Goal: Task Accomplishment & Management: Use online tool/utility

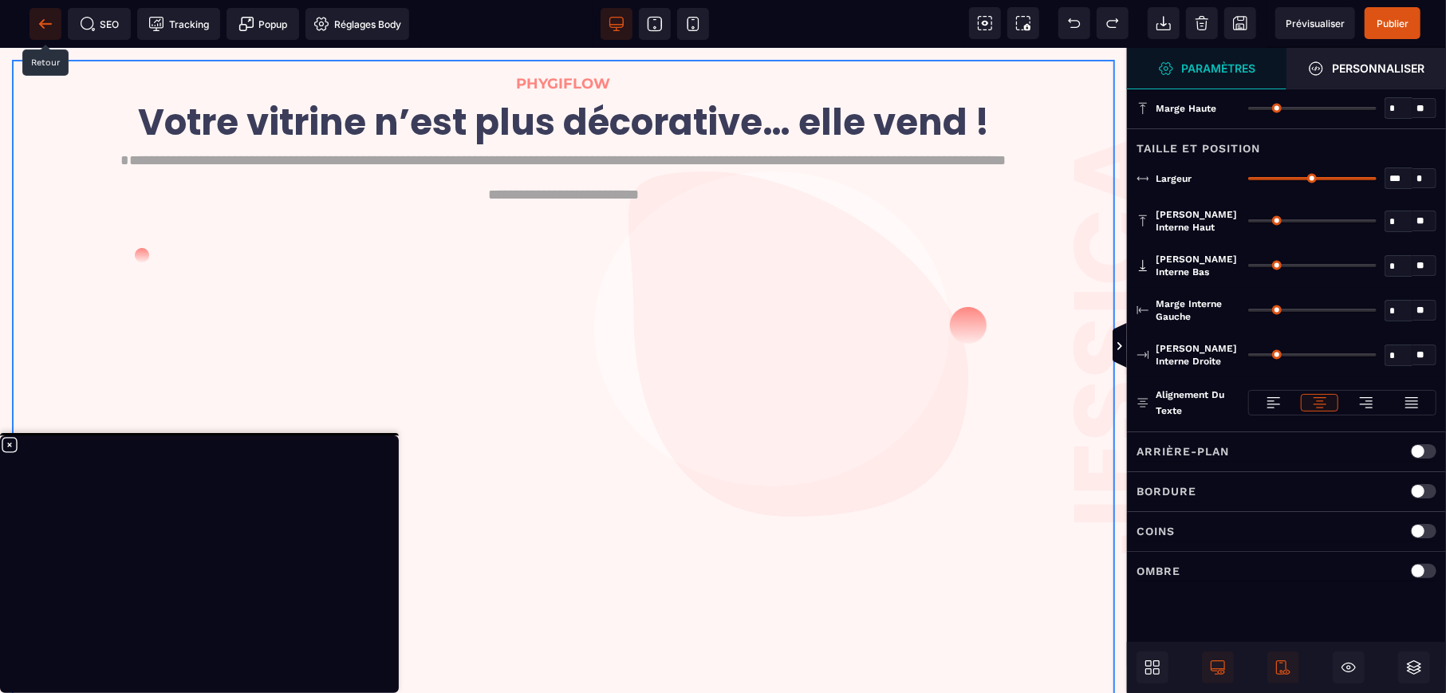
click at [41, 26] on icon at bounding box center [45, 24] width 16 height 16
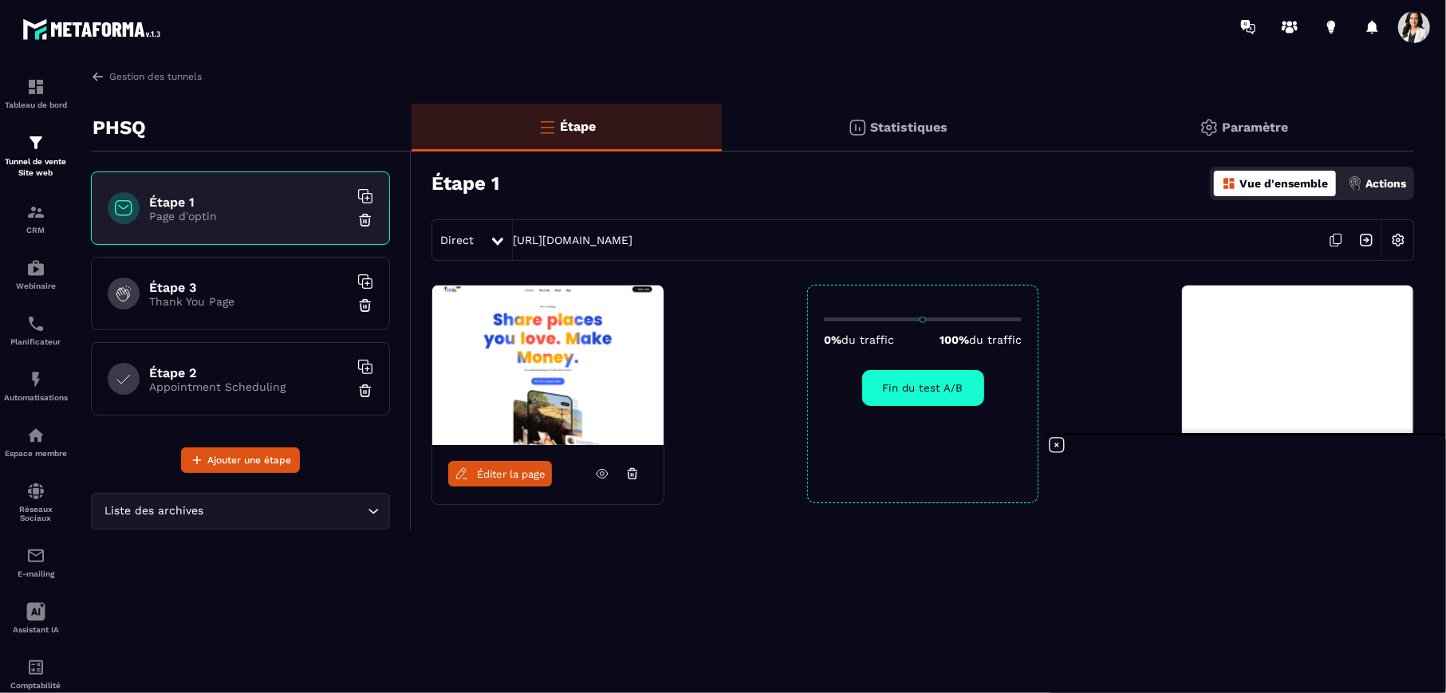
click at [1060, 444] on icon at bounding box center [1056, 445] width 19 height 19
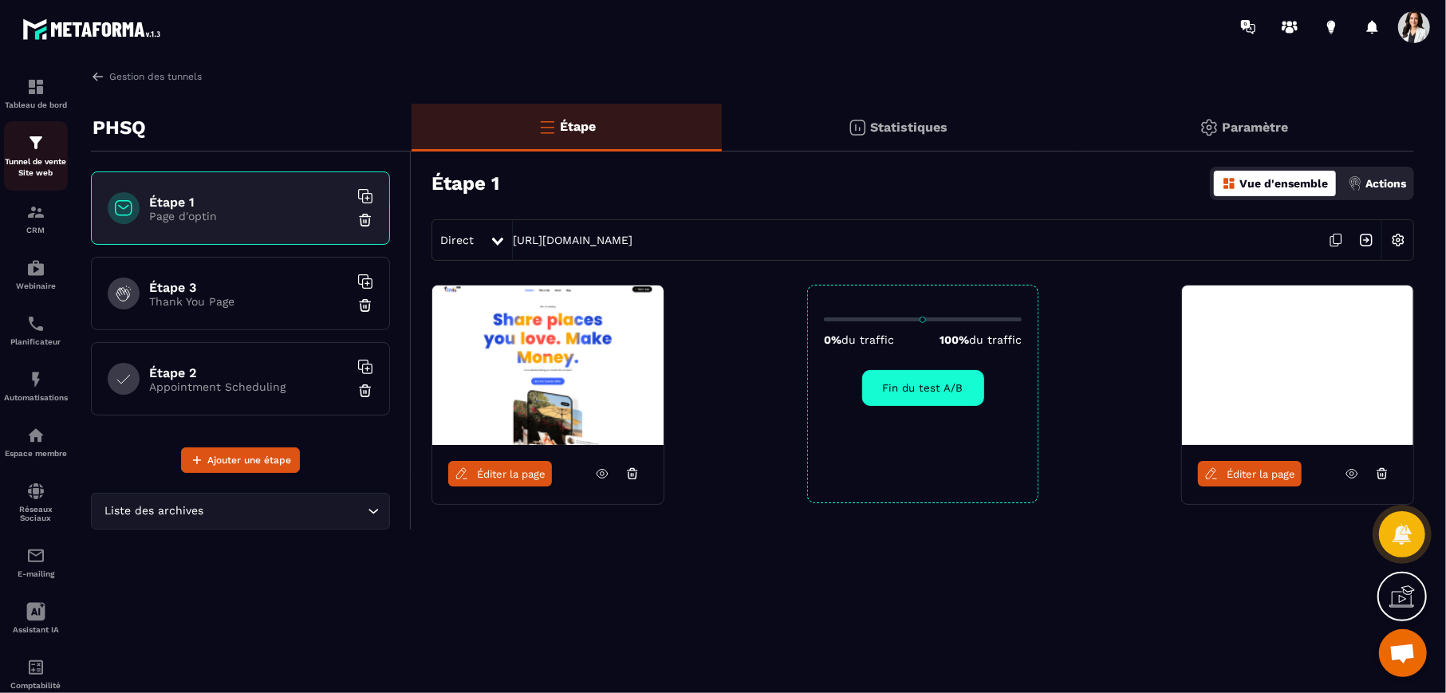
click at [28, 143] on img at bounding box center [35, 142] width 19 height 19
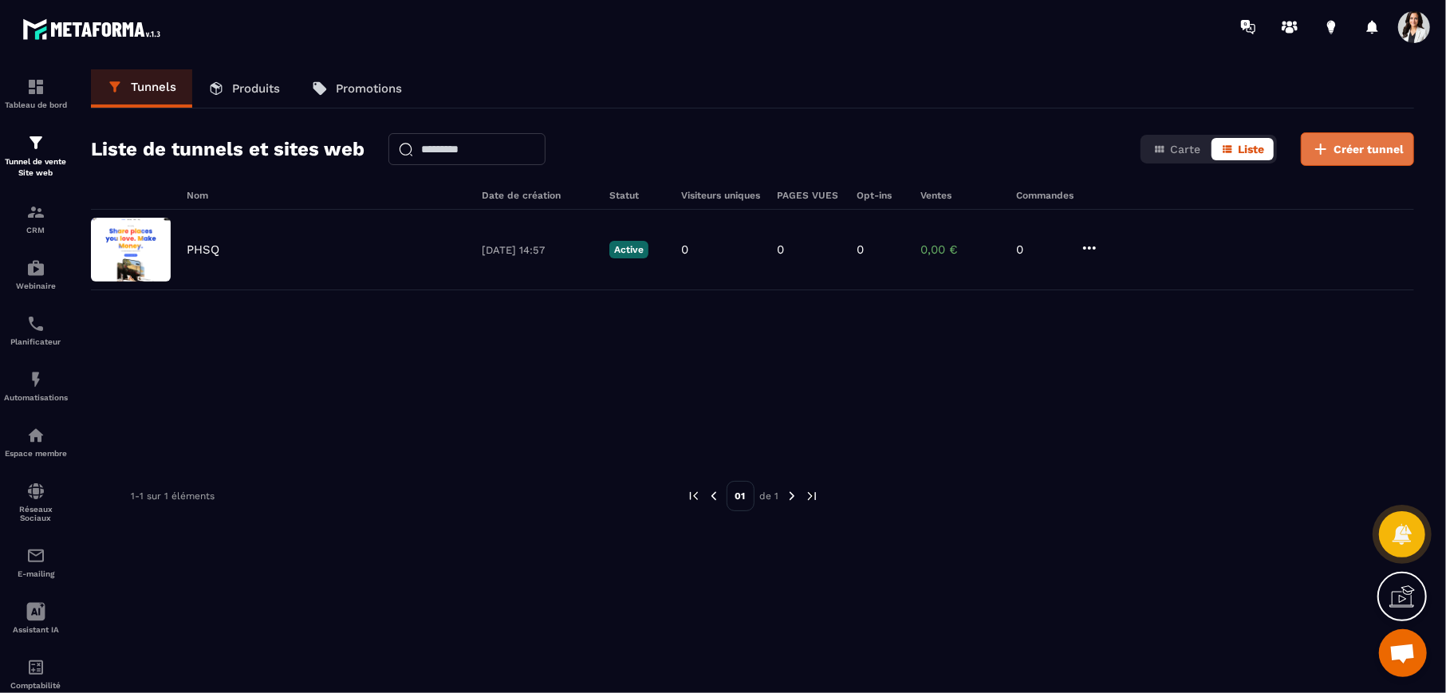
click at [1387, 148] on span "Créer tunnel" at bounding box center [1369, 149] width 70 height 16
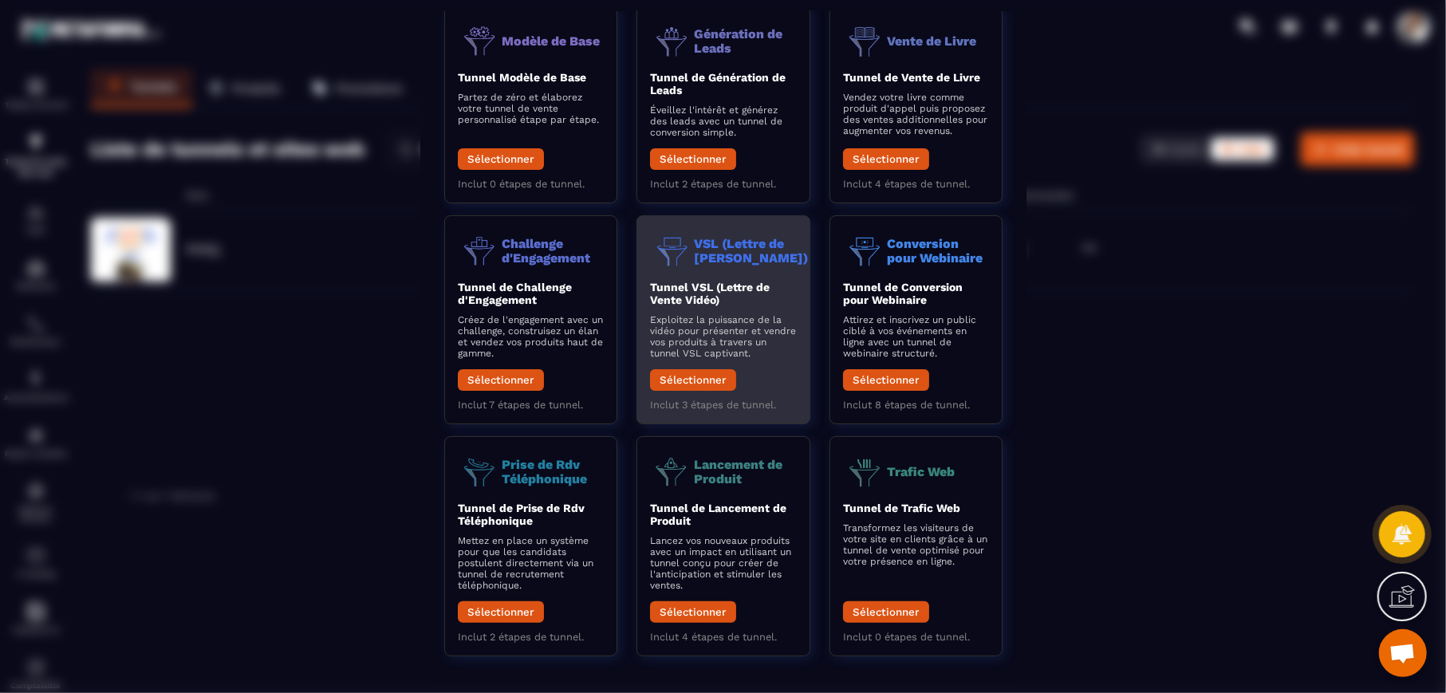
scroll to position [104, 0]
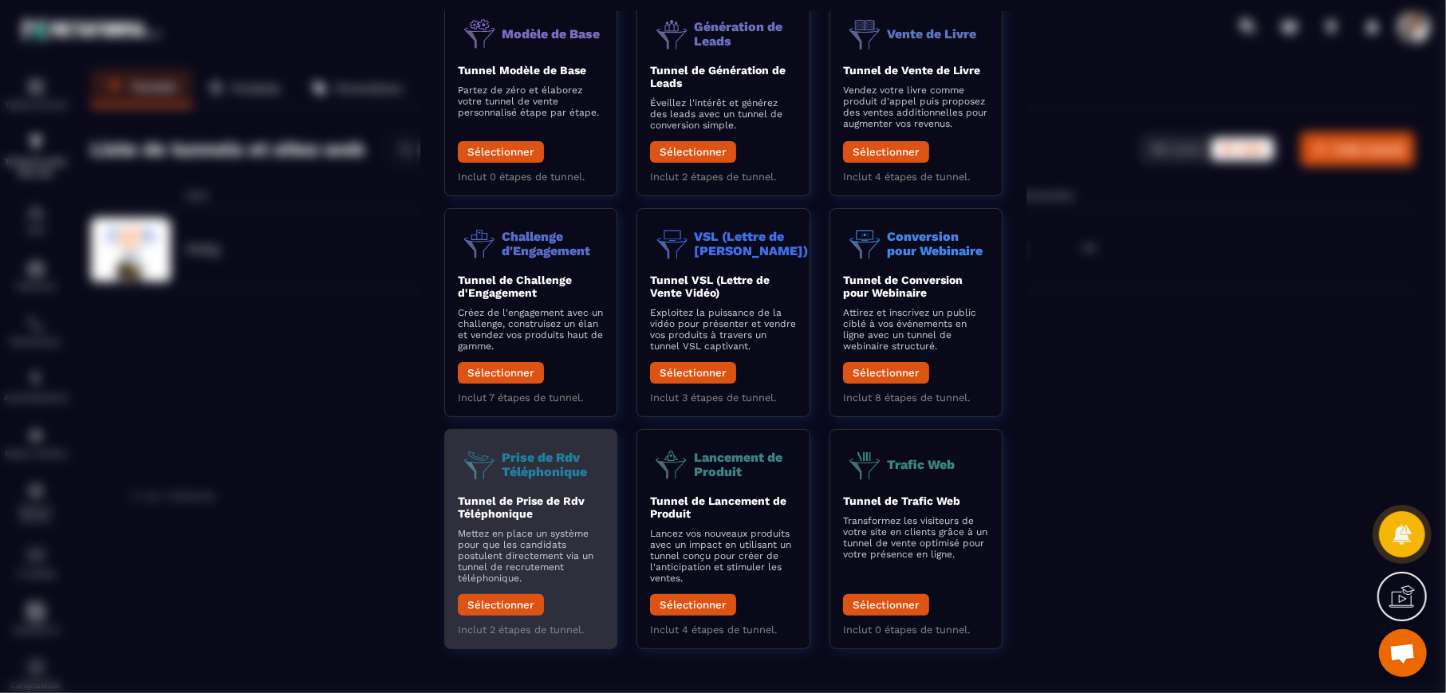
click at [522, 475] on p "Prise de Rdv Téléphonique" at bounding box center [553, 464] width 102 height 28
click at [487, 604] on button "Sélectionner" at bounding box center [501, 605] width 86 height 22
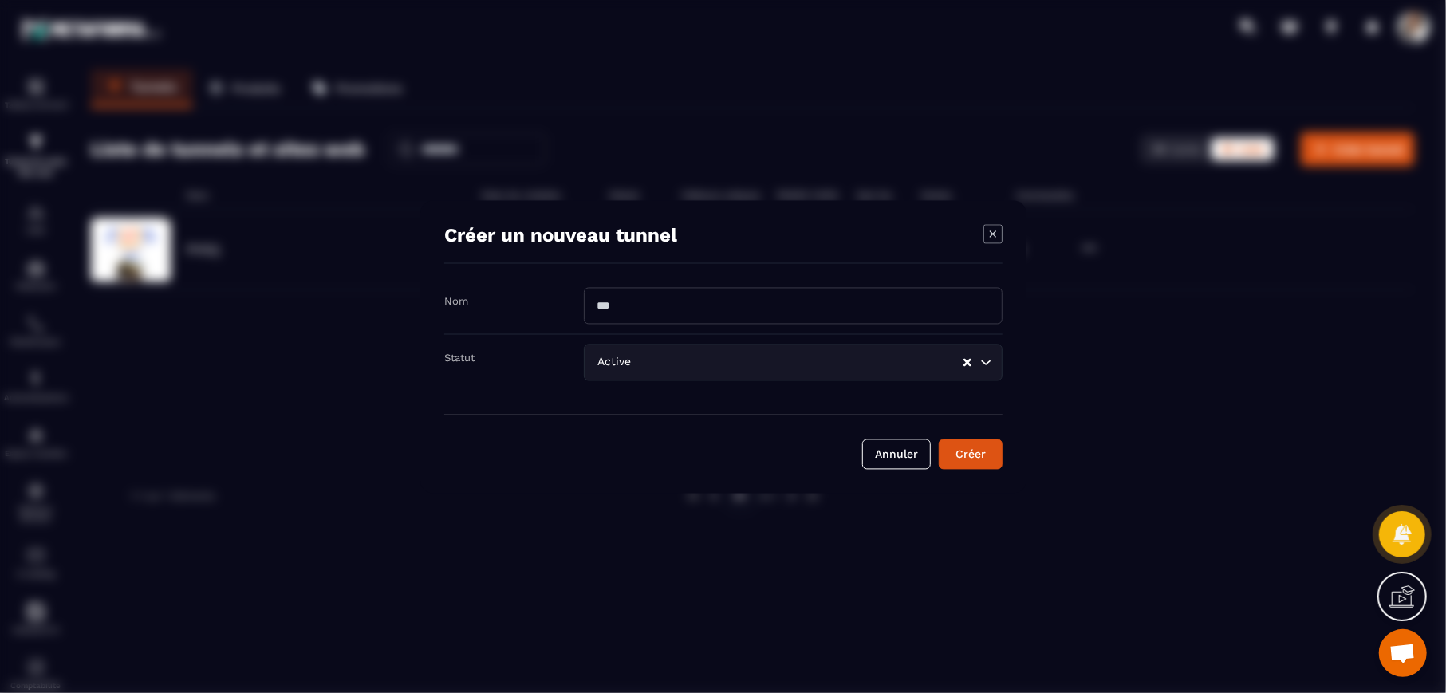
click at [638, 307] on input "Modal window" at bounding box center [793, 305] width 419 height 37
type input "*********"
click at [964, 456] on div "Créer" at bounding box center [970, 454] width 43 height 16
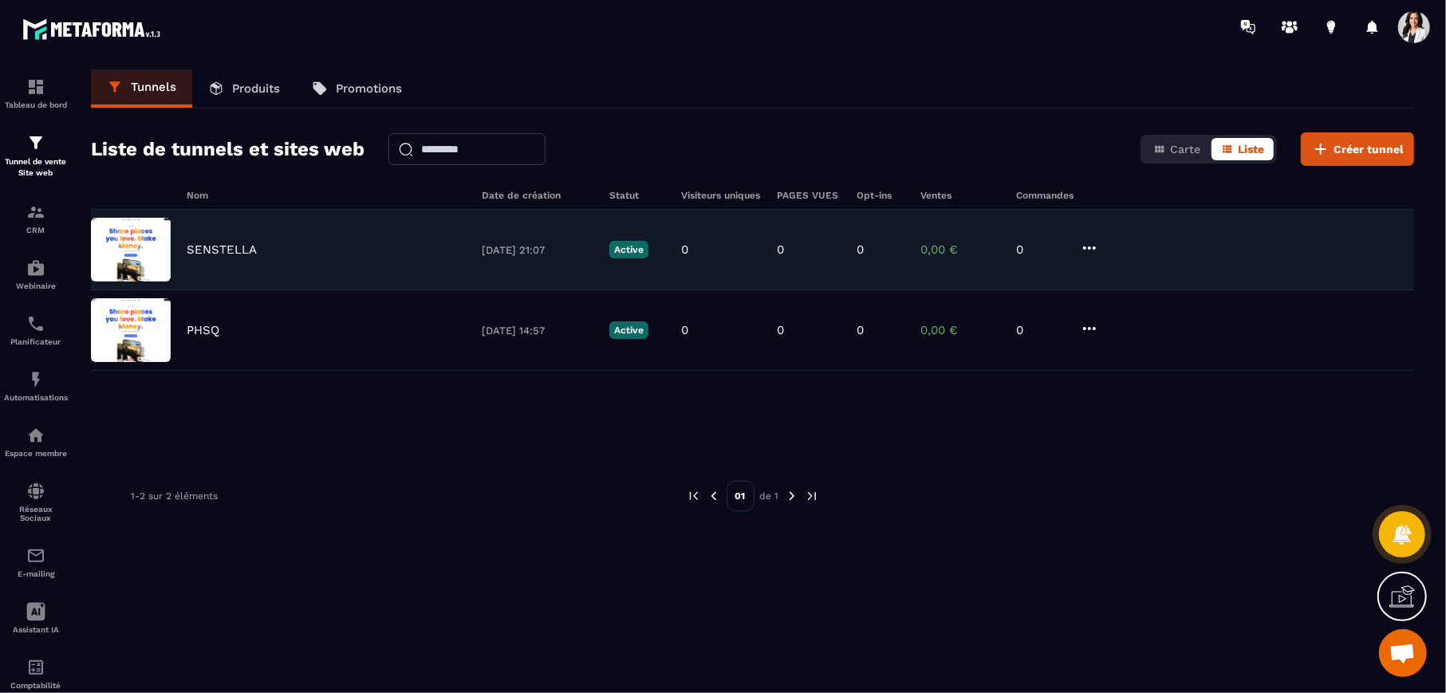
click at [1093, 243] on icon at bounding box center [1089, 248] width 19 height 19
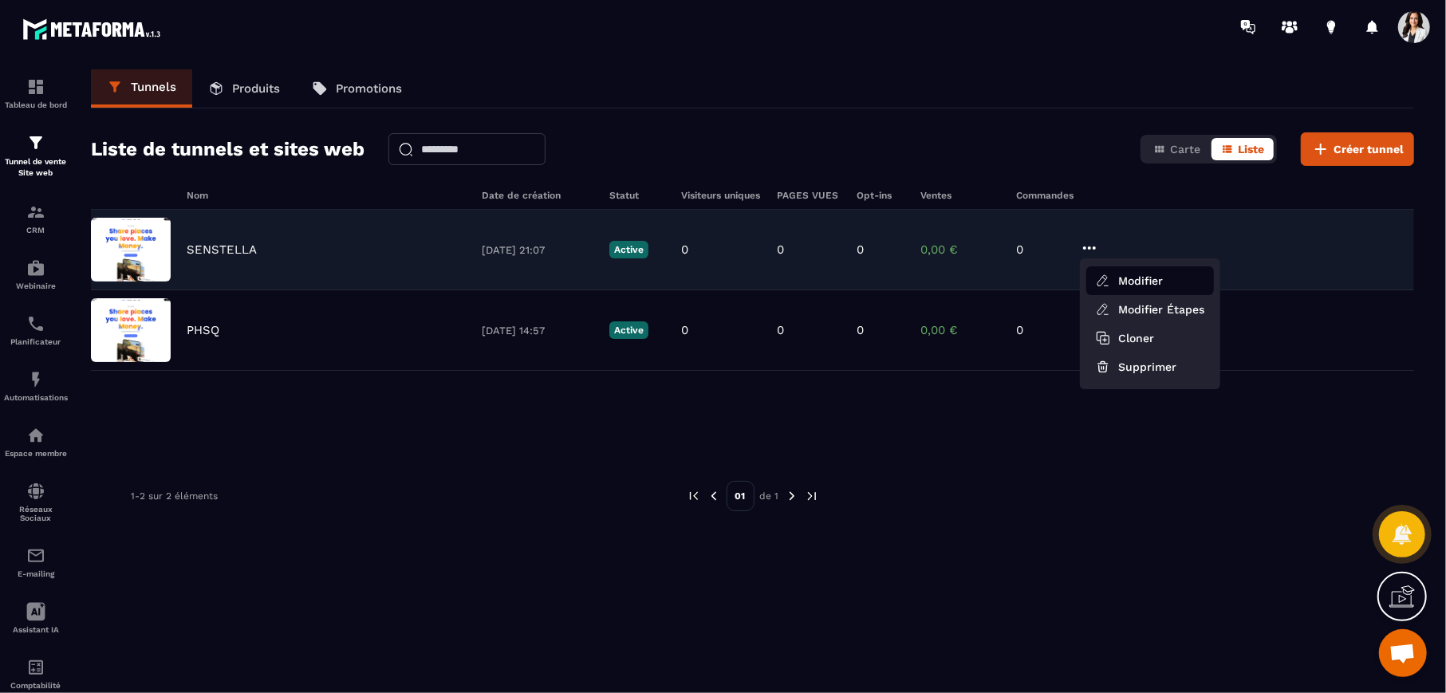
click at [1142, 275] on button "Modifier" at bounding box center [1151, 280] width 128 height 29
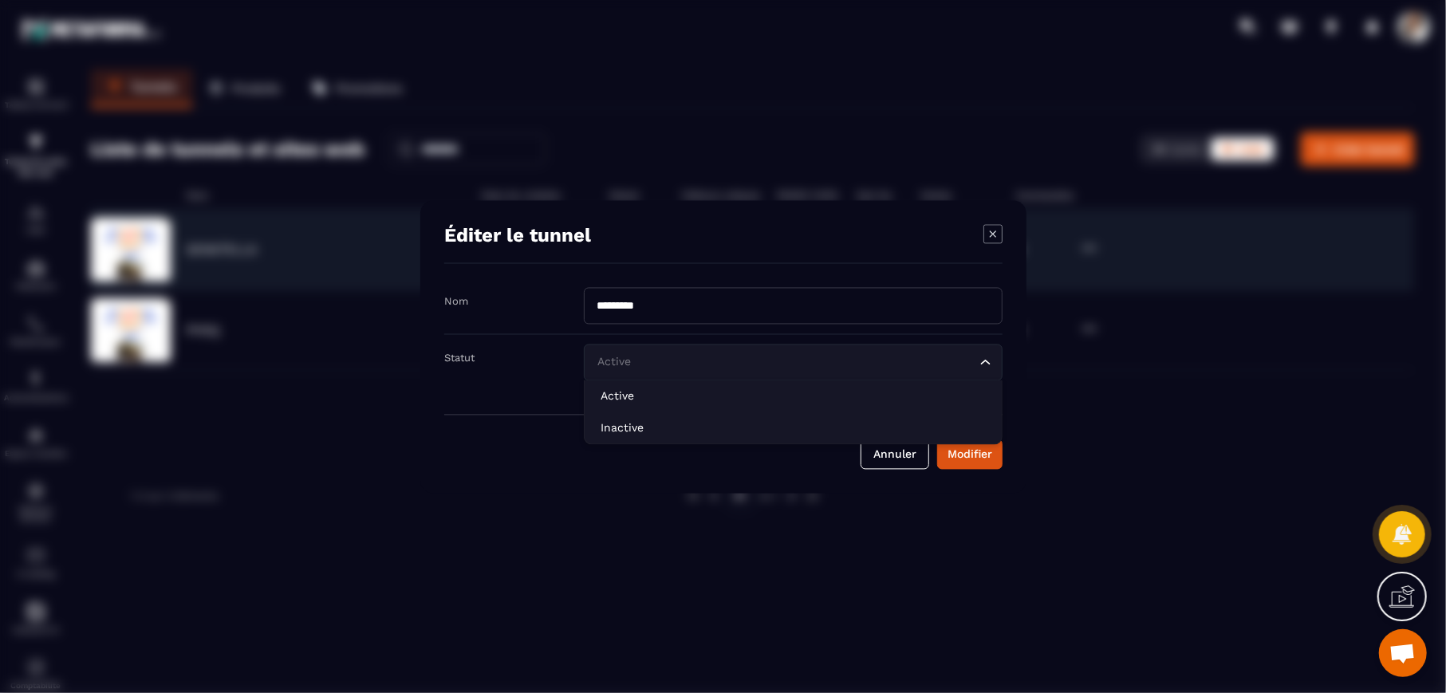
click at [901, 364] on input "Search for option" at bounding box center [785, 362] width 382 height 18
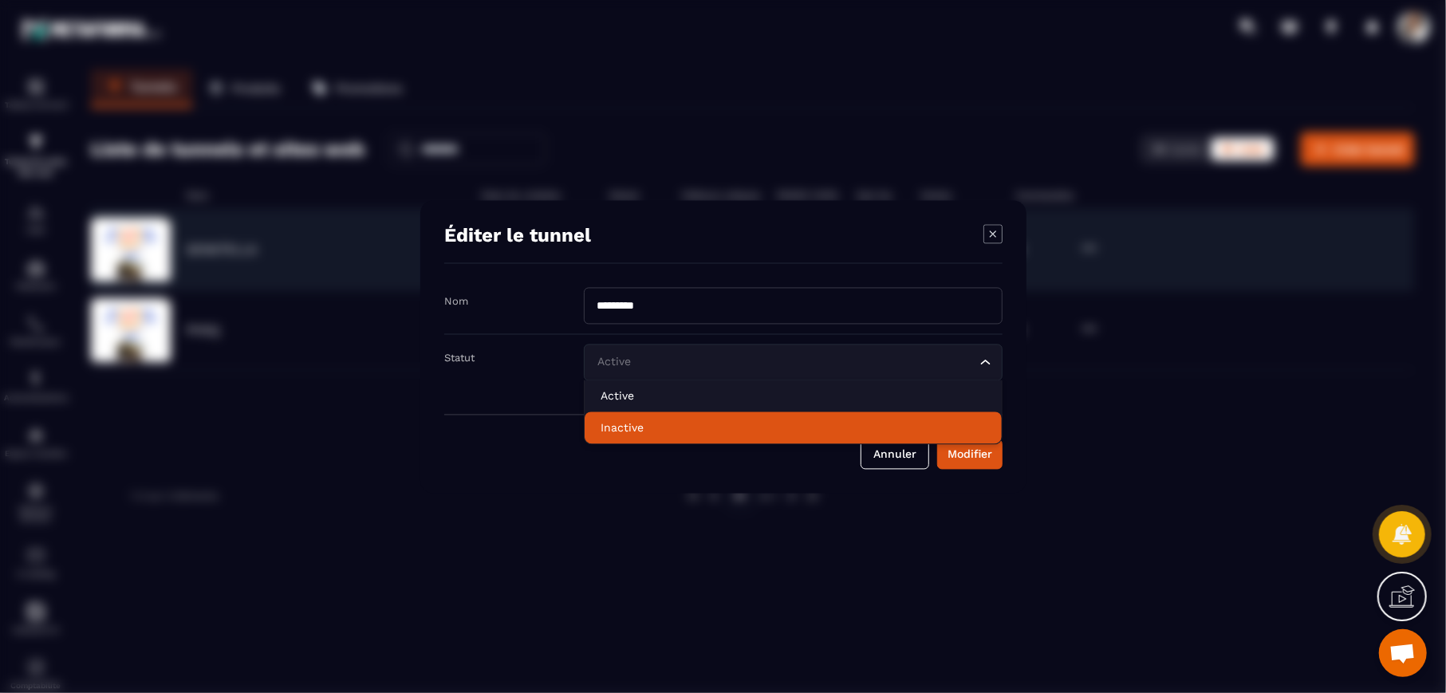
click at [1032, 465] on div "Modal window" at bounding box center [723, 346] width 1446 height 693
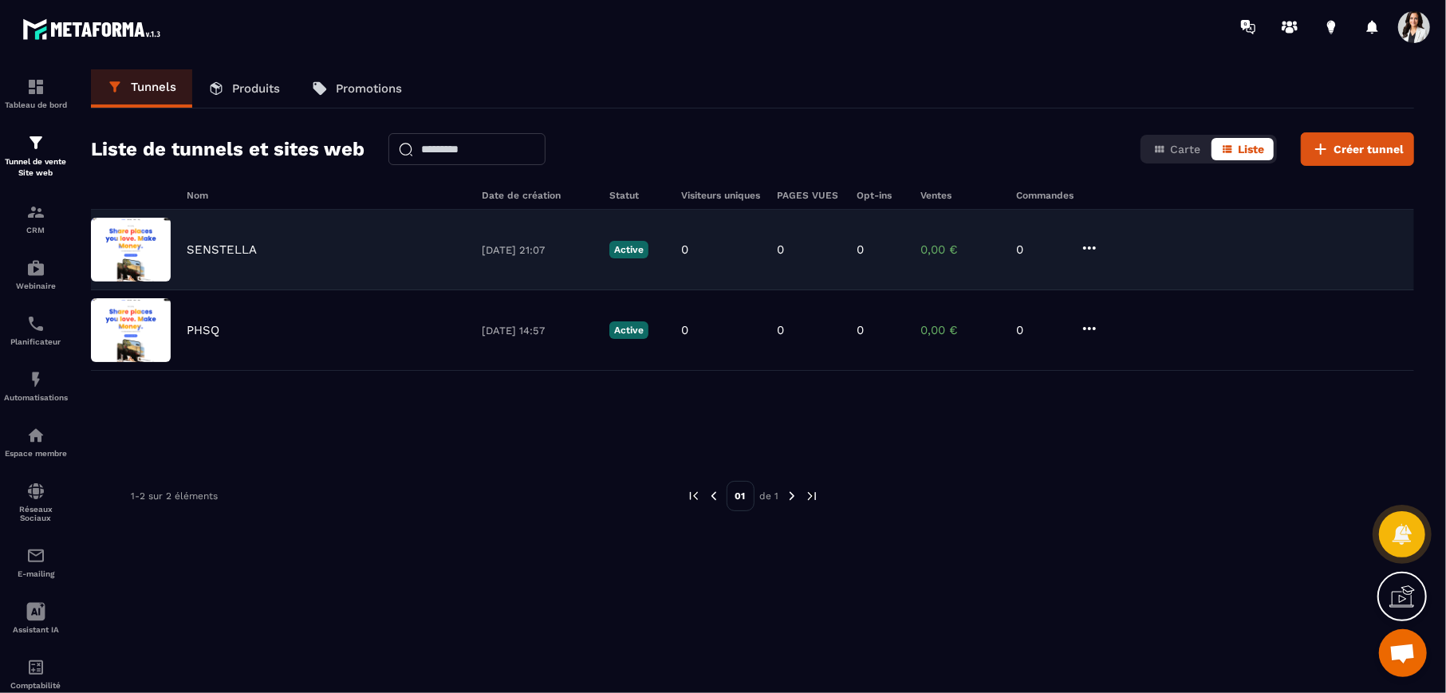
click at [301, 239] on div "SENSTELLA [DATE] 21:07 Active 0 0 0 0,00 € 0" at bounding box center [752, 250] width 1323 height 81
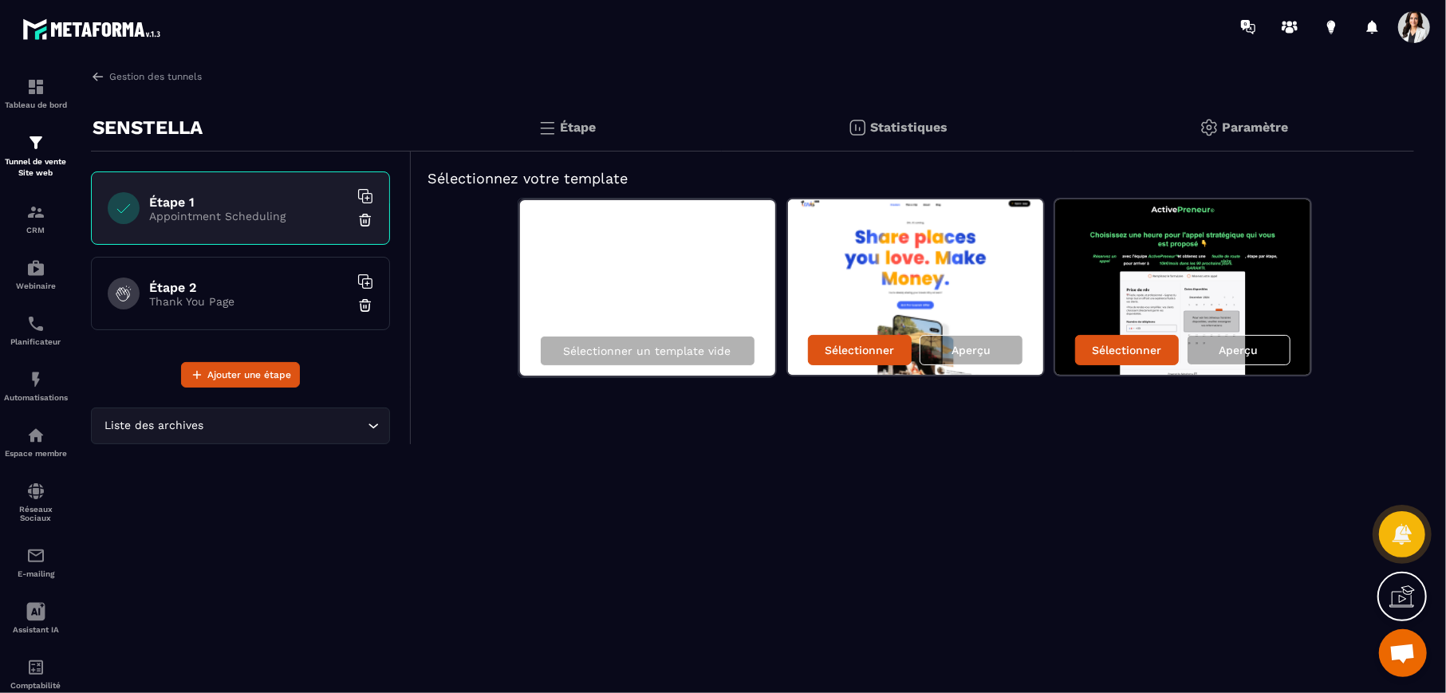
click at [1166, 274] on img at bounding box center [1182, 287] width 255 height 176
click at [668, 349] on p "Sélectionner un template vide" at bounding box center [648, 351] width 168 height 13
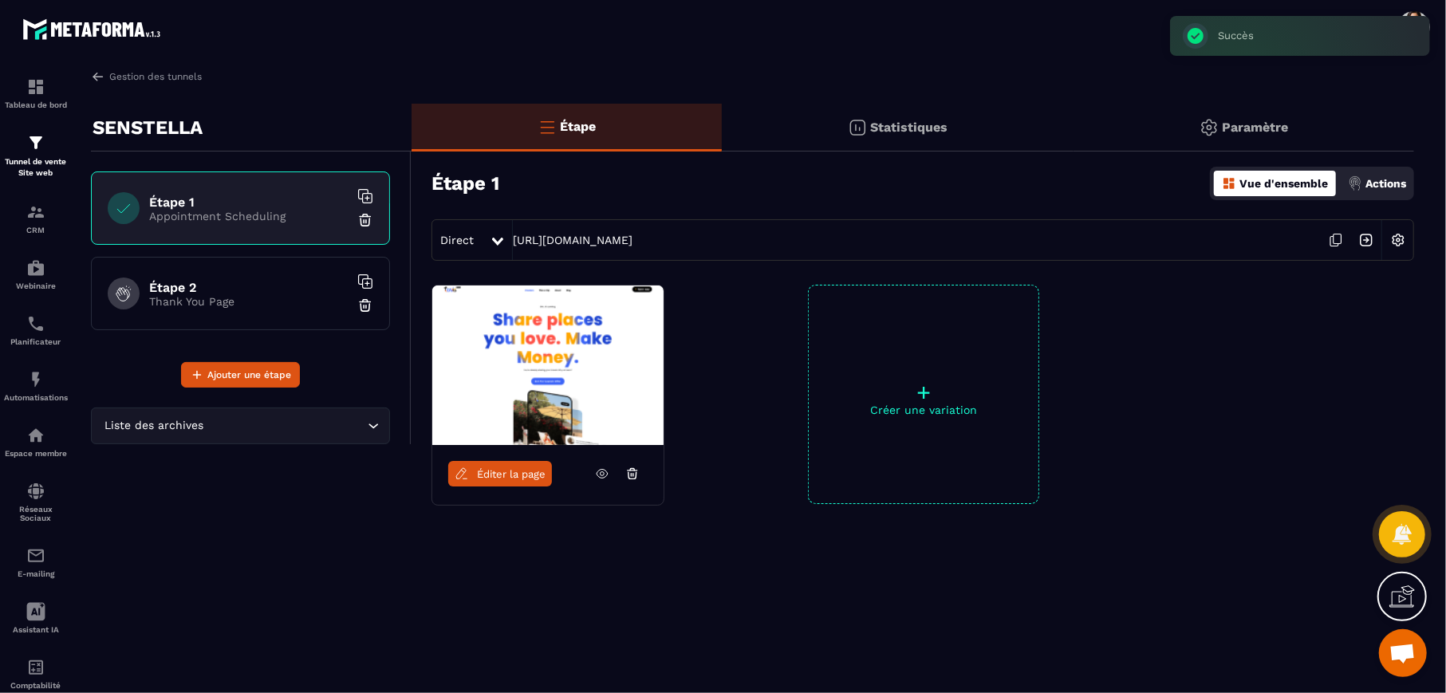
click at [528, 469] on span "Éditer la page" at bounding box center [511, 474] width 69 height 12
